Goal: Task Accomplishment & Management: Manage account settings

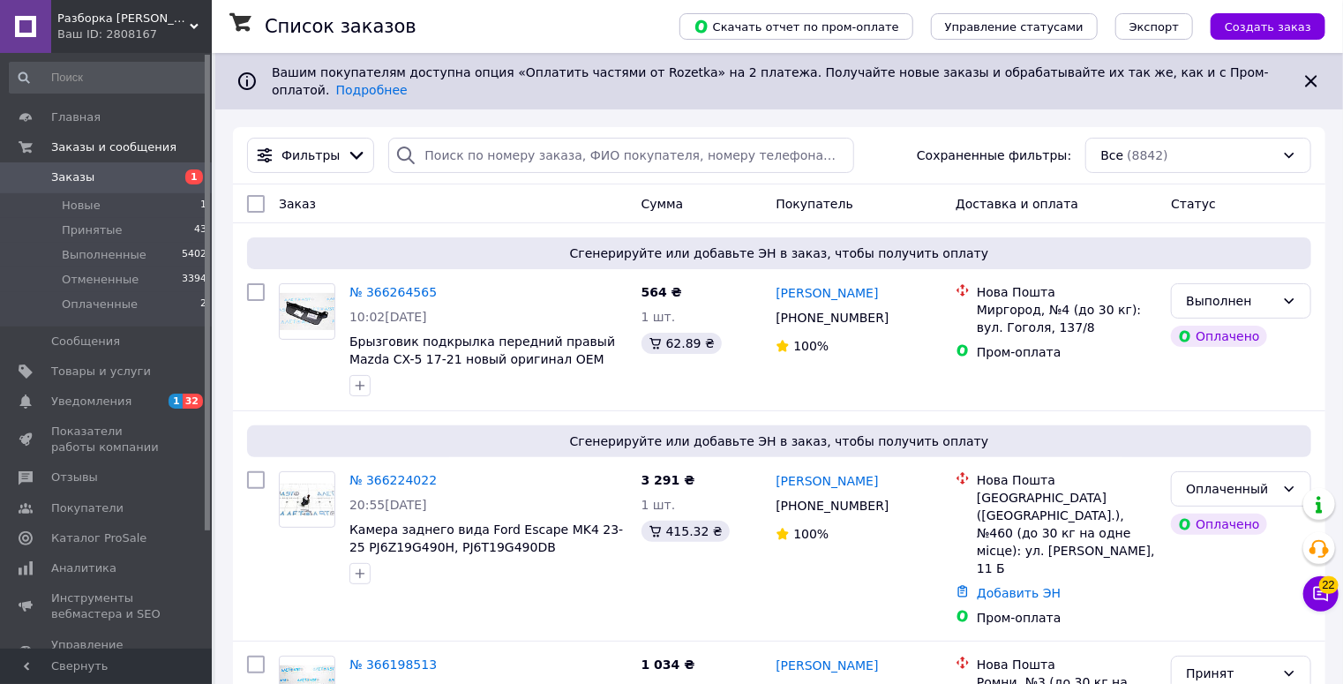
click at [113, 173] on span "Заказы" at bounding box center [107, 177] width 112 height 16
click at [170, 175] on span "1" at bounding box center [187, 177] width 49 height 16
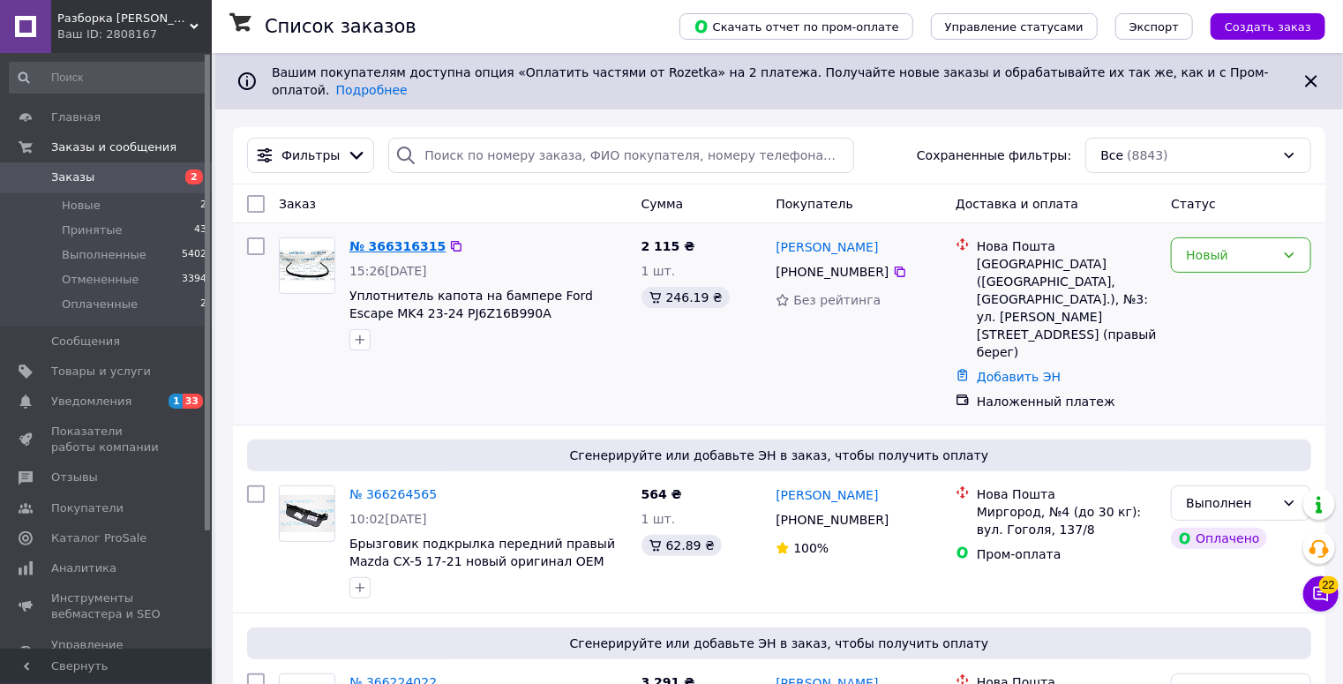
click at [395, 239] on link "№ 366316315" at bounding box center [398, 246] width 96 height 14
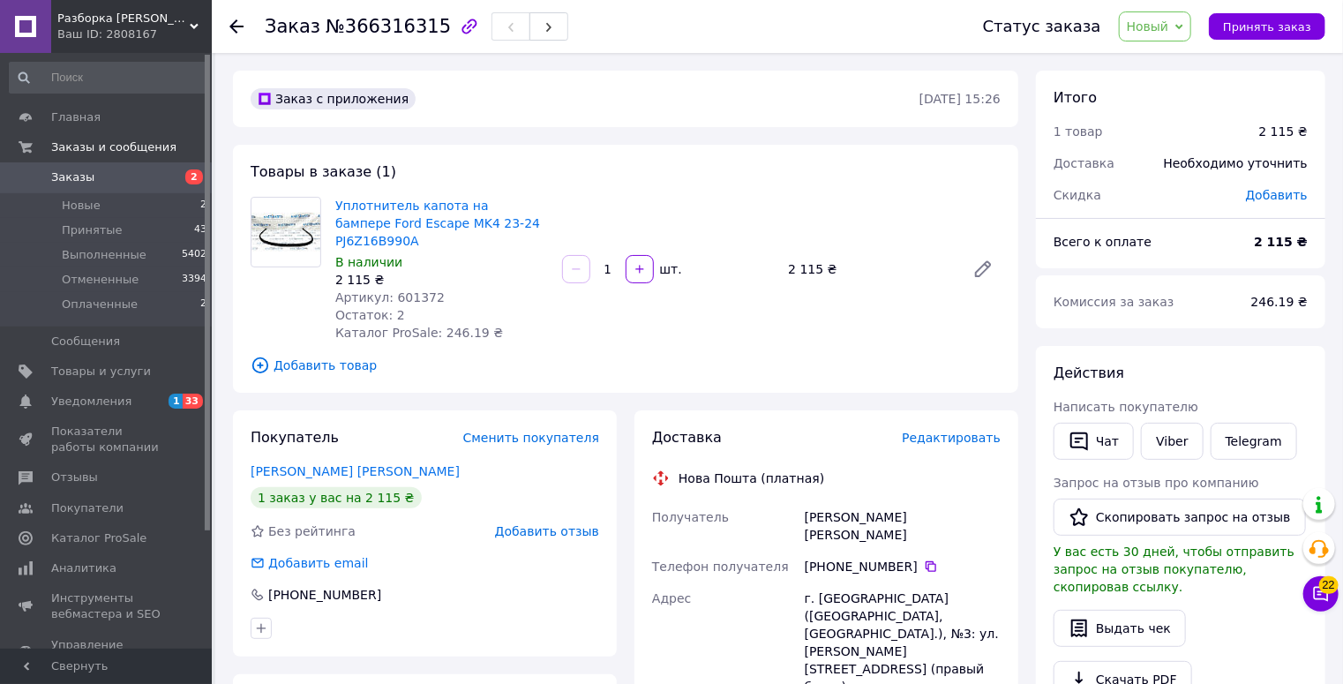
click at [416, 28] on span "№366316315" at bounding box center [388, 26] width 125 height 21
copy span "366316315"
click at [924, 560] on icon at bounding box center [931, 567] width 14 height 14
click at [414, 290] on span "Артикул: 601372" at bounding box center [389, 297] width 109 height 14
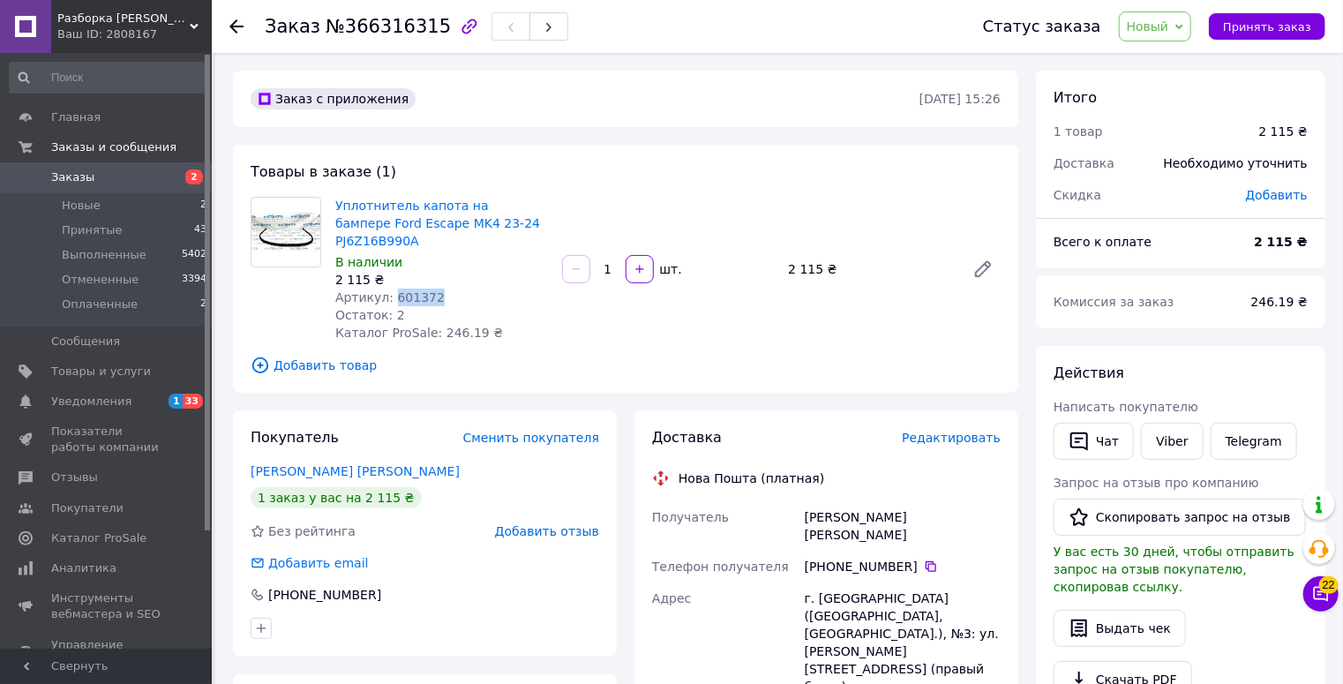
click at [414, 290] on span "Артикул: 601372" at bounding box center [389, 297] width 109 height 14
copy span "601372"
click at [838, 503] on div "Петрнко Дмитрий" at bounding box center [902, 525] width 203 height 49
click at [837, 503] on div "Петрнко Дмитрий" at bounding box center [902, 525] width 203 height 49
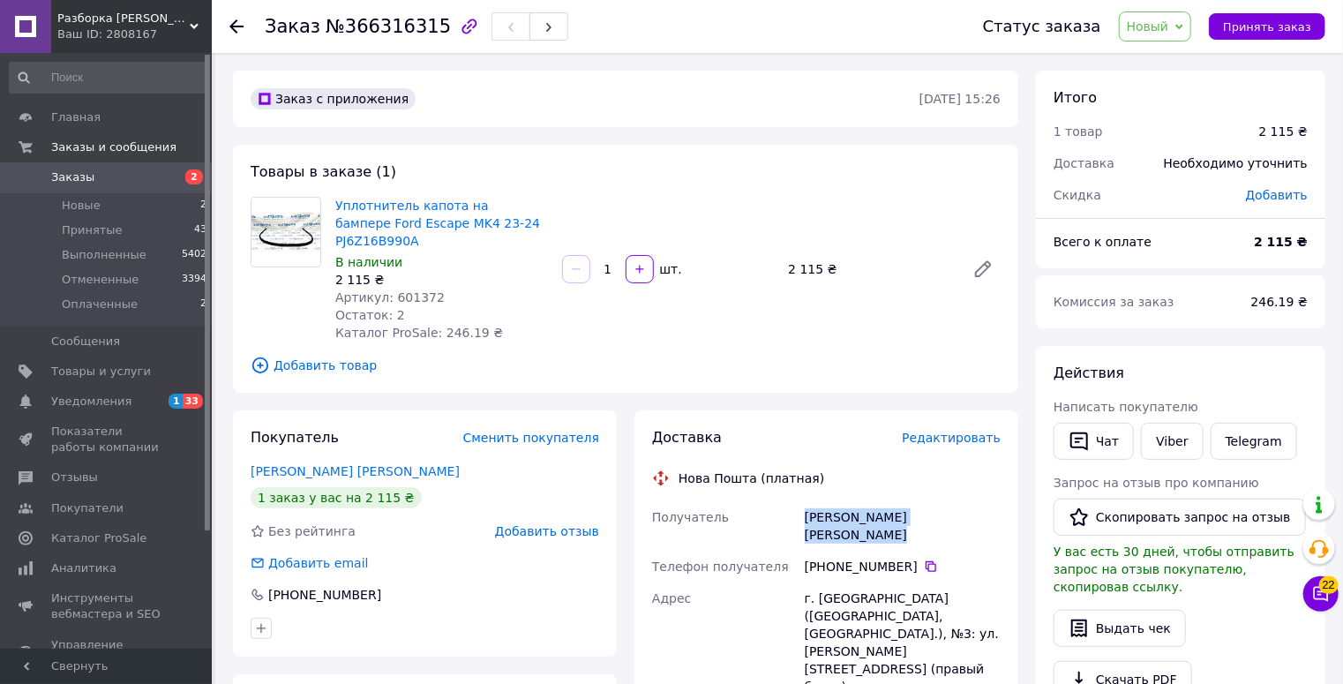
copy div "Петрнко Дмитрий"
click at [1306, 30] on span "Принять заказ" at bounding box center [1267, 26] width 88 height 13
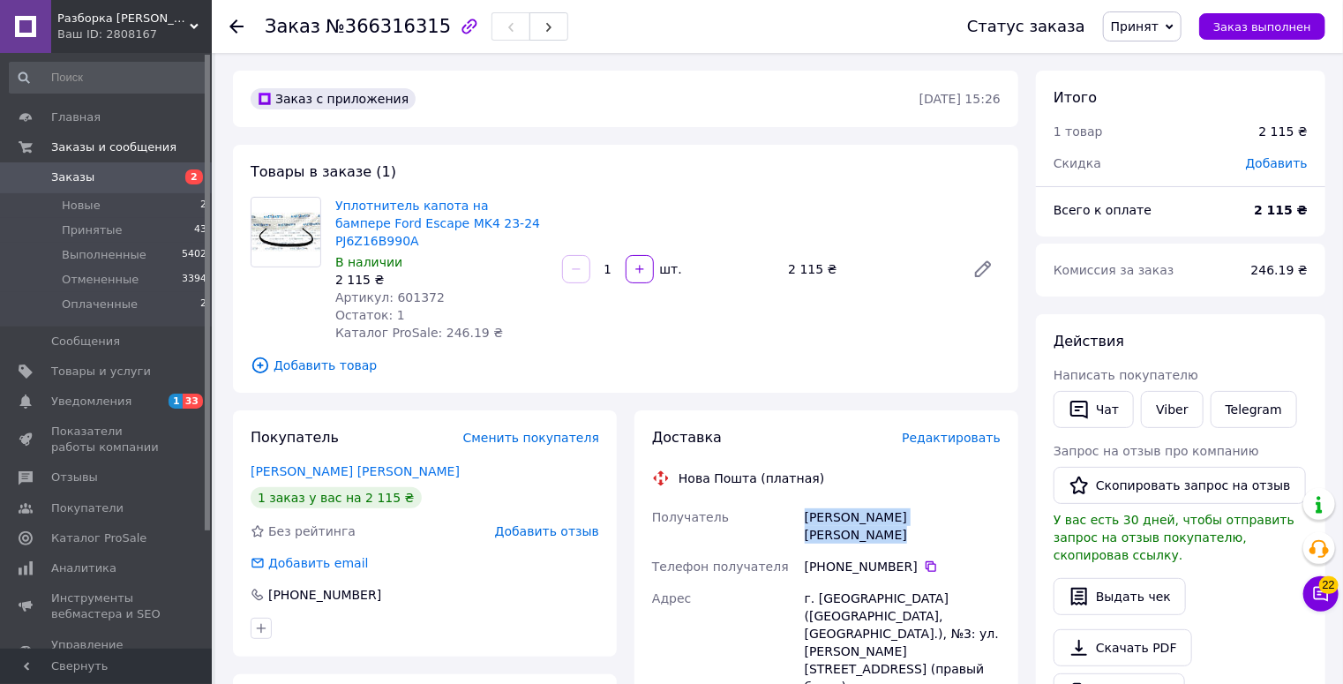
click at [124, 180] on span "Заказы" at bounding box center [107, 177] width 112 height 16
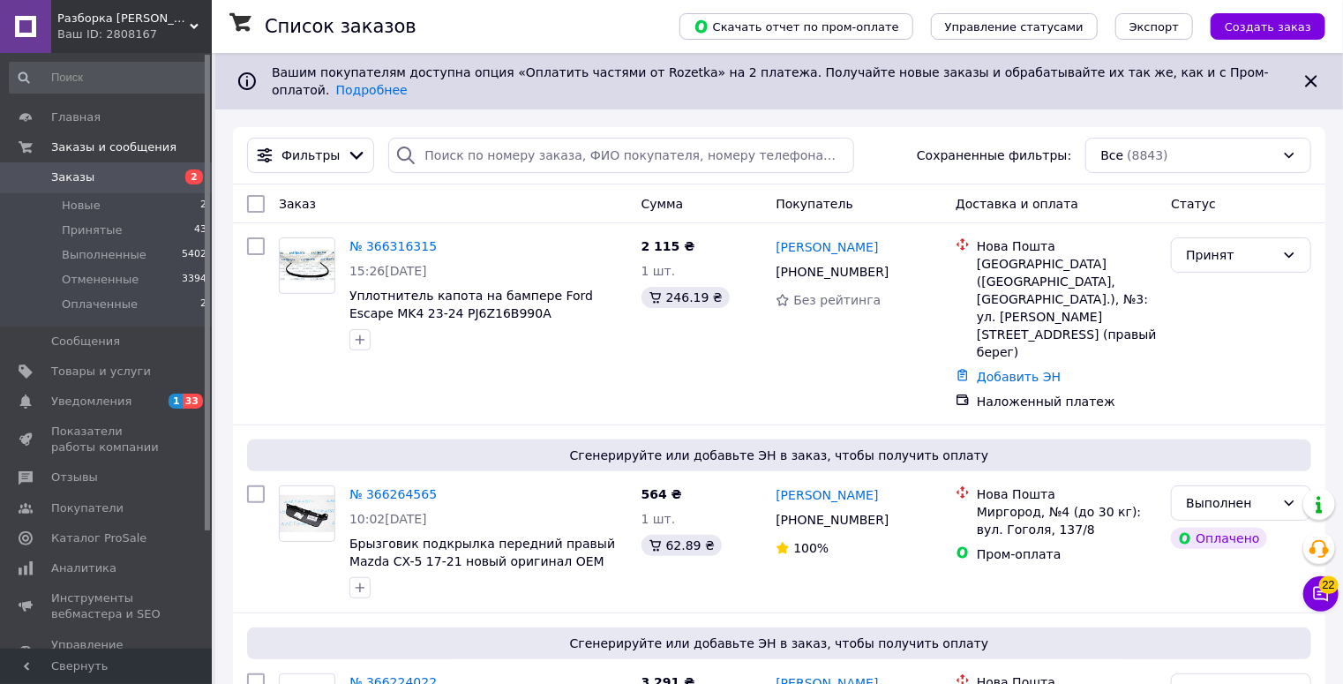
click at [145, 184] on span "Заказы" at bounding box center [107, 177] width 112 height 16
click at [112, 177] on span "Заказы" at bounding box center [107, 177] width 112 height 16
click at [120, 175] on span "Заказы" at bounding box center [107, 177] width 112 height 16
click at [109, 174] on span "Заказы" at bounding box center [107, 177] width 112 height 16
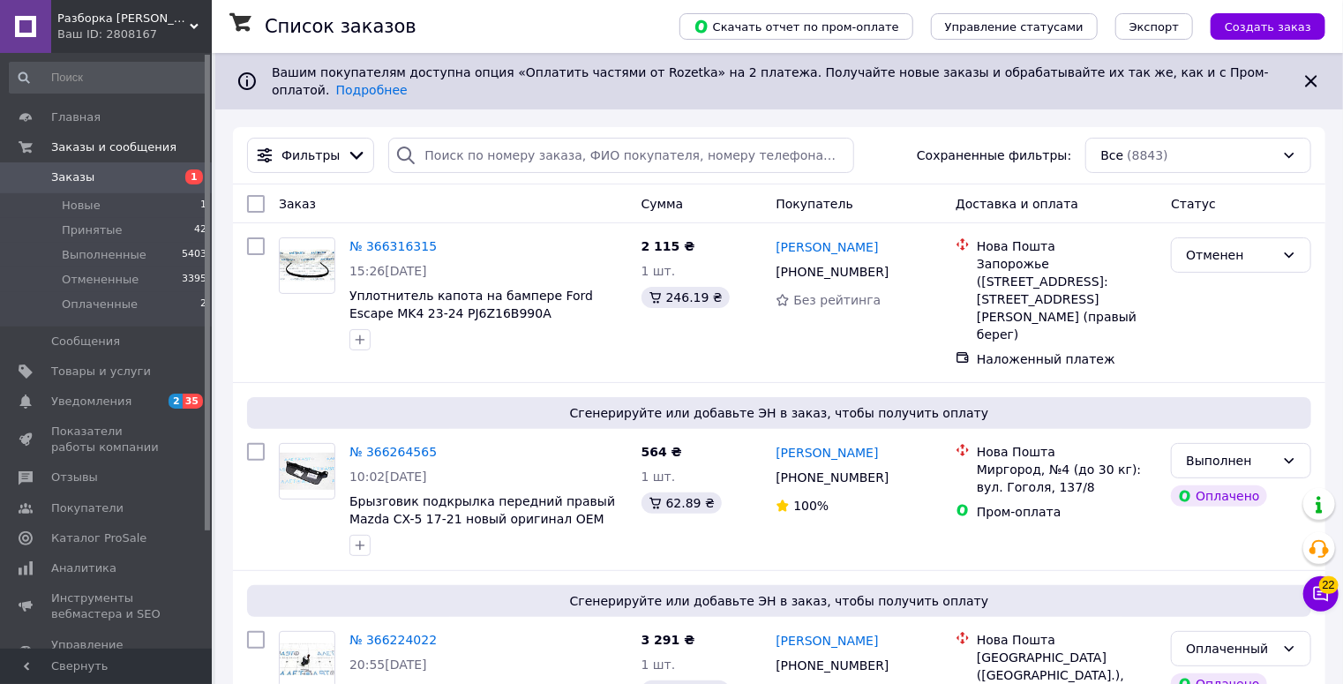
click at [83, 180] on span "Заказы" at bounding box center [72, 177] width 43 height 16
click at [125, 173] on span "Заказы" at bounding box center [107, 177] width 112 height 16
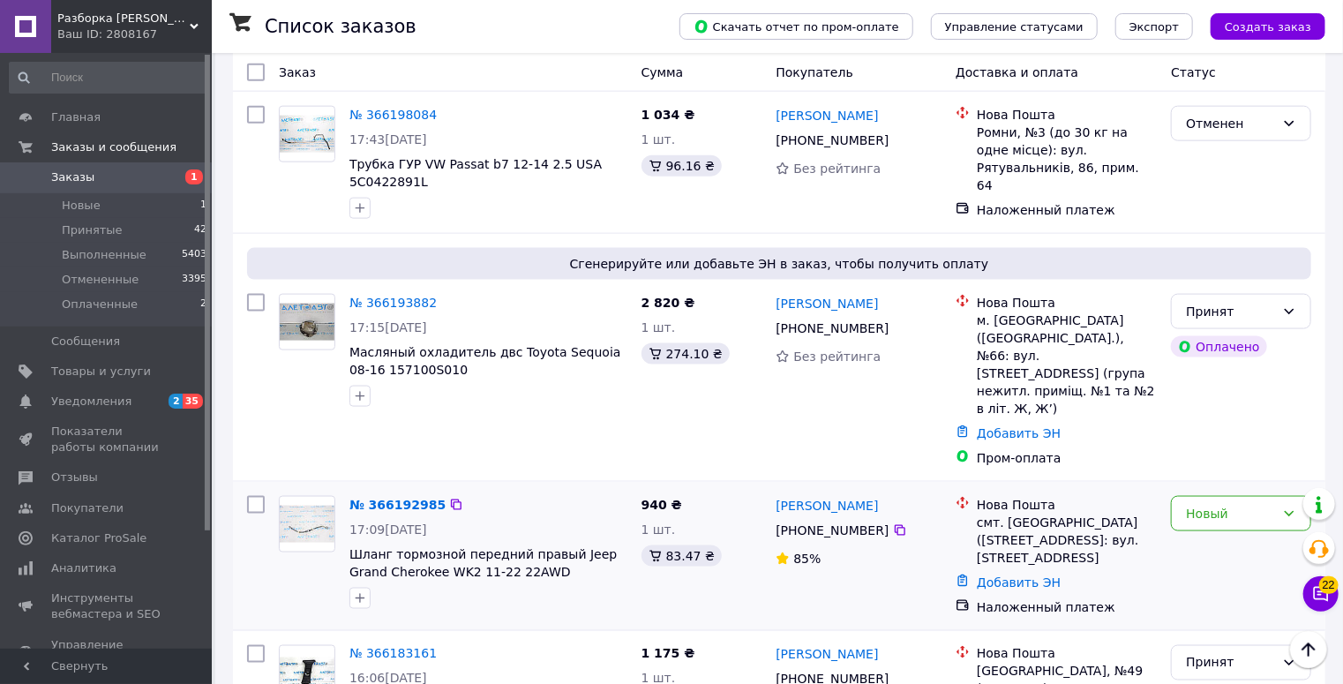
scroll to position [1059, 0]
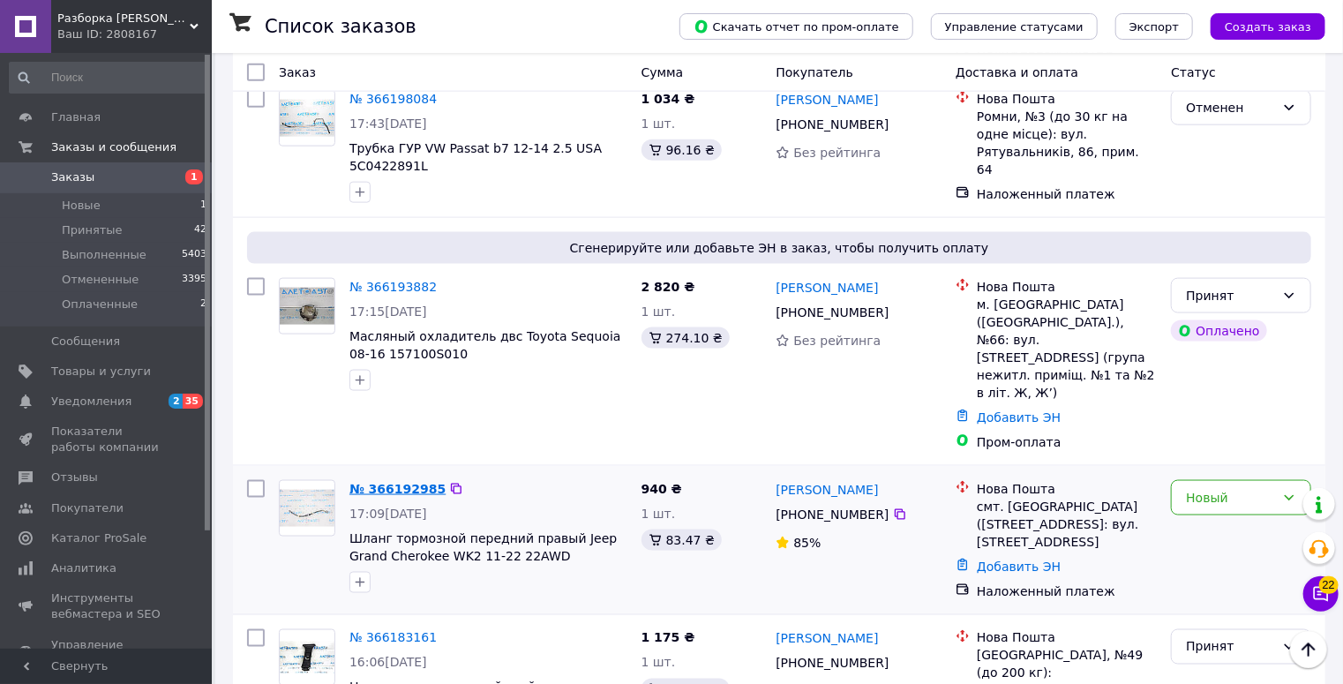
click at [398, 482] on link "№ 366192985" at bounding box center [398, 489] width 96 height 14
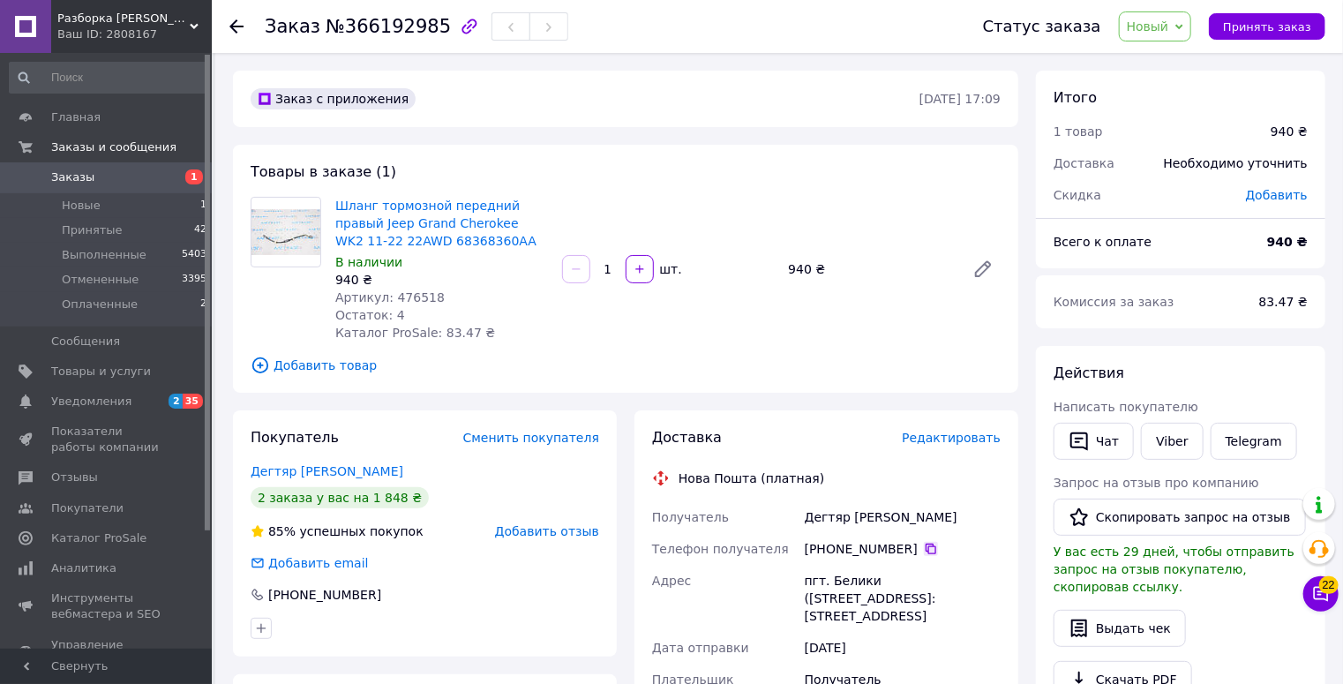
click at [924, 549] on icon at bounding box center [931, 549] width 14 height 14
click at [399, 297] on span "Артикул: 476518" at bounding box center [389, 297] width 109 height 14
copy span "476518"
click at [839, 526] on div "Дегтяр [PERSON_NAME]" at bounding box center [902, 517] width 203 height 32
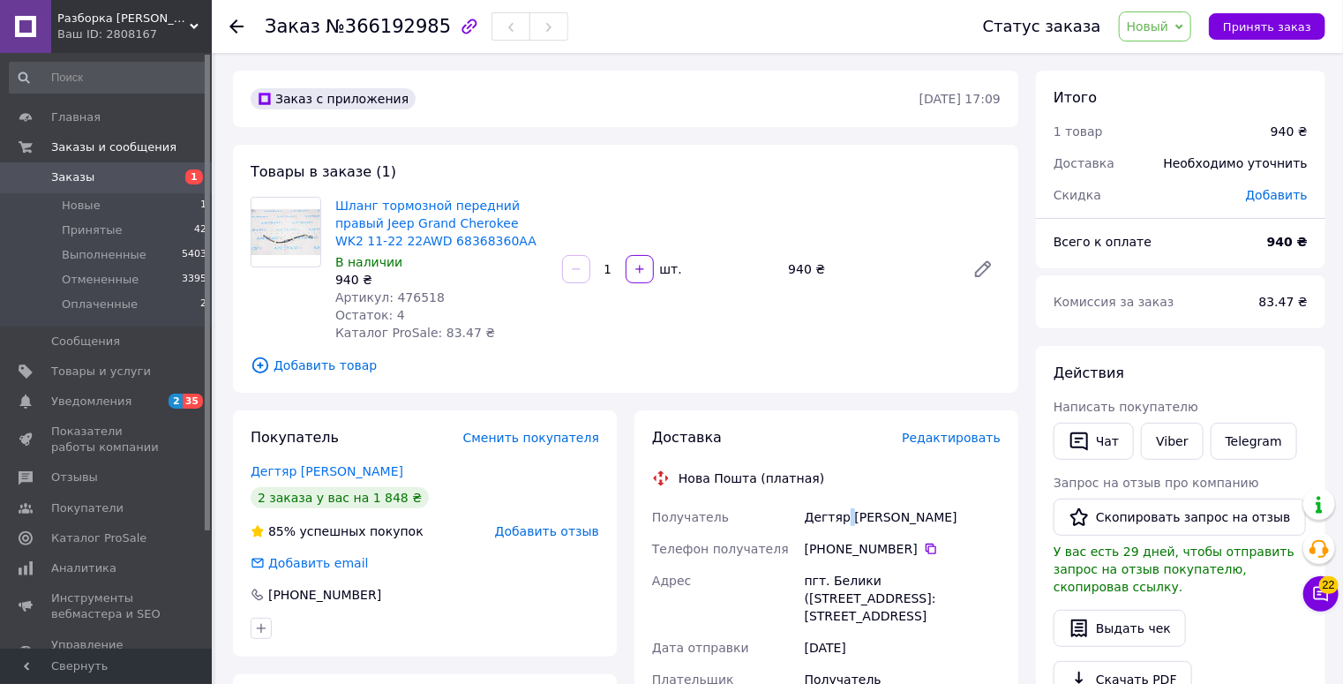
click at [840, 525] on div "Дегтяр олег" at bounding box center [902, 517] width 203 height 32
copy div "Дегтяр олег"
click at [926, 554] on icon at bounding box center [931, 549] width 11 height 11
click at [390, 28] on span "№366192985" at bounding box center [388, 26] width 125 height 21
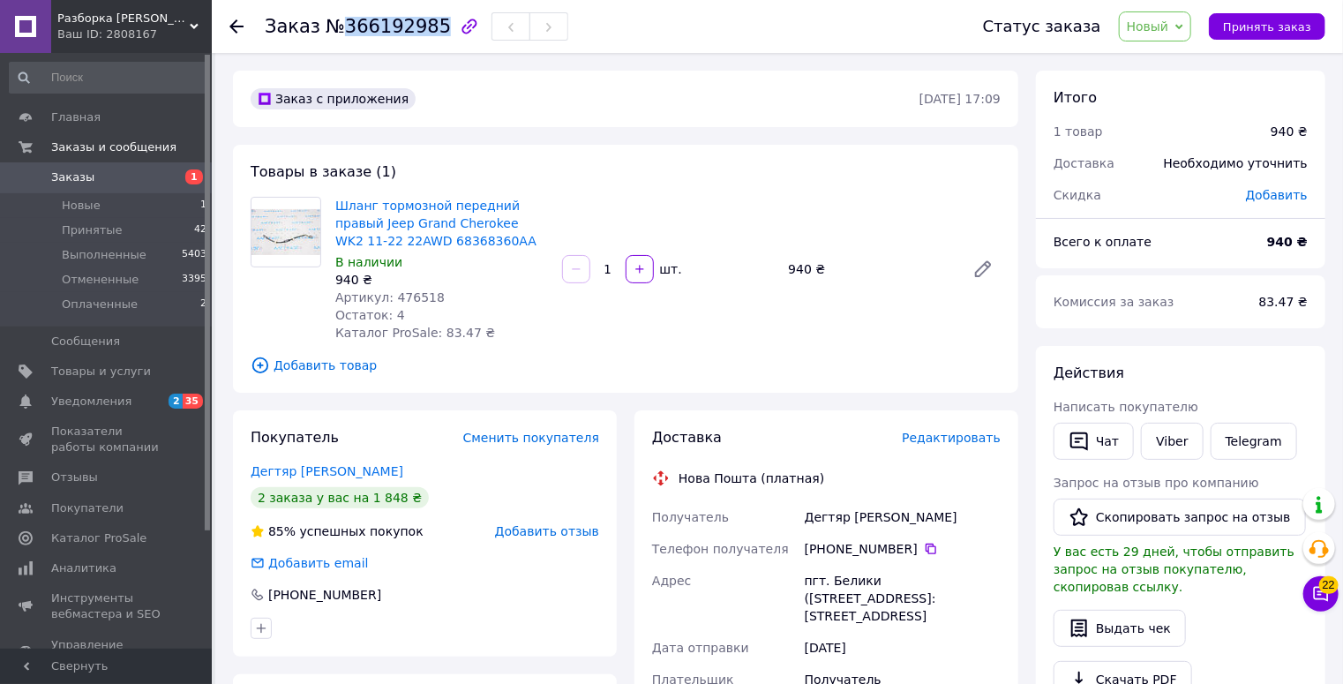
click at [390, 28] on span "№366192985" at bounding box center [388, 26] width 125 height 21
copy span "366192985"
click at [1261, 27] on span "Принять заказ" at bounding box center [1267, 26] width 88 height 13
click at [109, 173] on span "Заказы" at bounding box center [107, 177] width 112 height 16
